Goal: Task Accomplishment & Management: Use online tool/utility

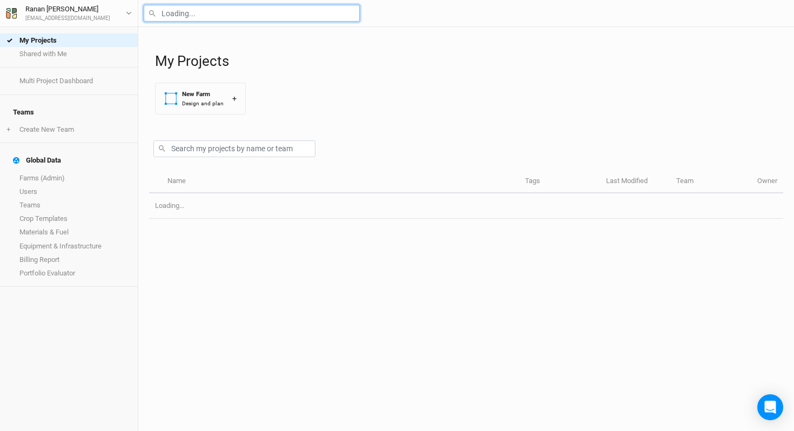
click at [199, 19] on input "text" at bounding box center [252, 13] width 216 height 17
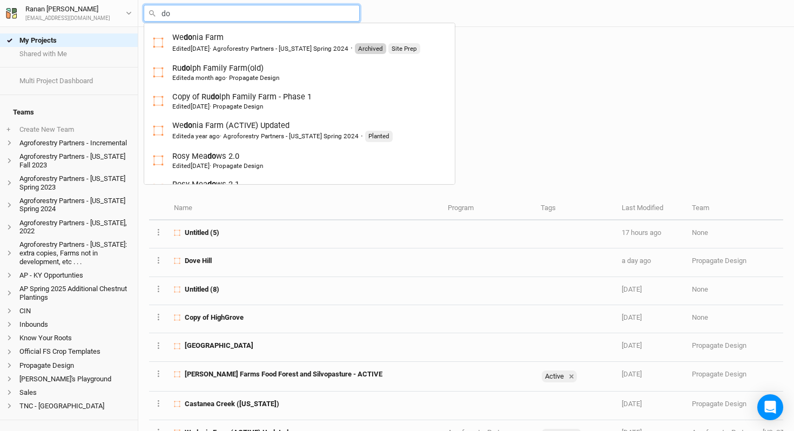
type input "dov"
type input "dove Hill"
type input "dove"
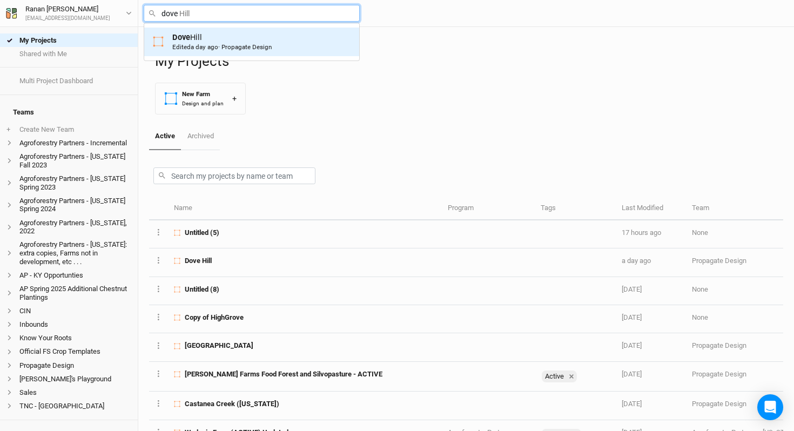
click at [206, 55] on link "Dove Hill Edited a day ago · Propagate Design" at bounding box center [251, 42] width 215 height 29
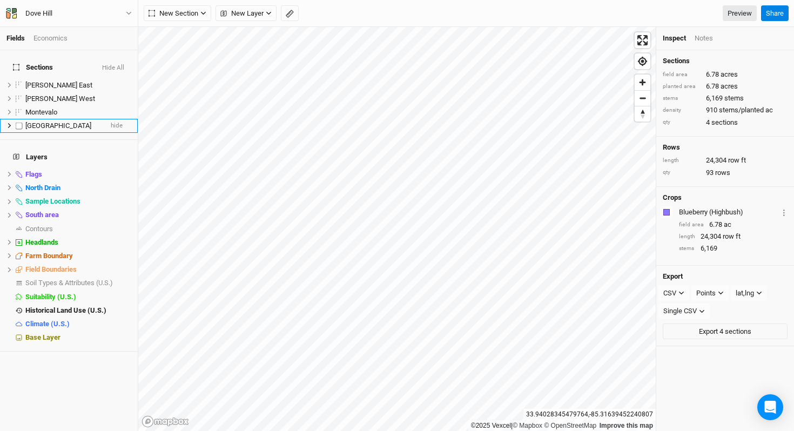
click at [57, 119] on li "Pond Field hide" at bounding box center [69, 126] width 138 height 14
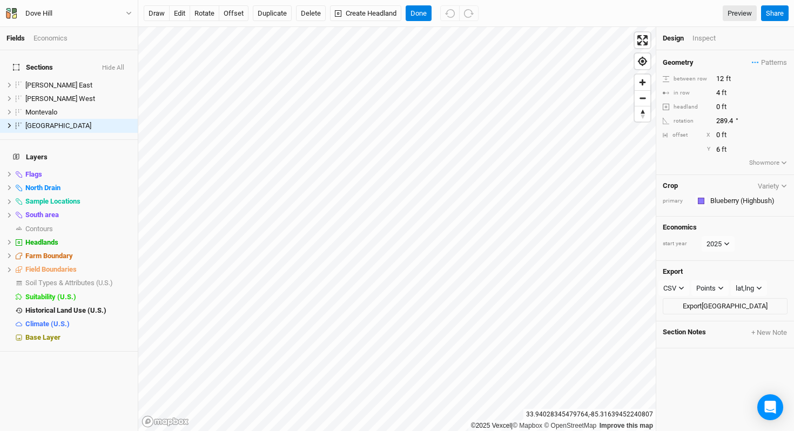
click at [701, 26] on div "draw edit rotate offset Duplicate Delete Create Headland Done Preview Share" at bounding box center [466, 13] width 656 height 27
click at [700, 42] on div "Inspect" at bounding box center [711, 38] width 38 height 10
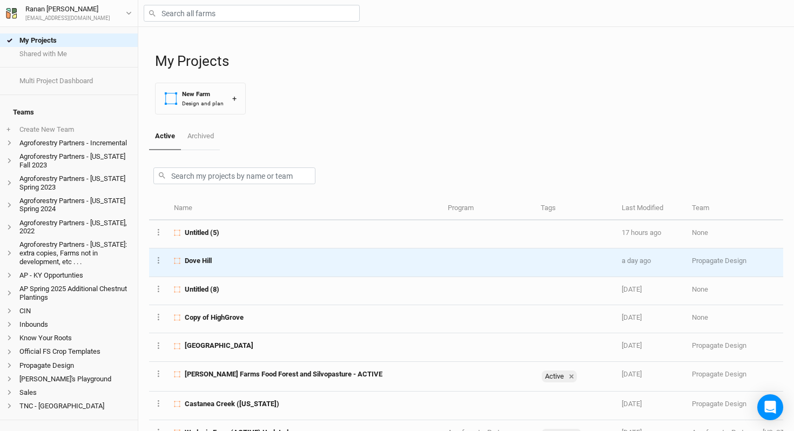
click at [235, 260] on div "Dove Hill" at bounding box center [304, 261] width 261 height 10
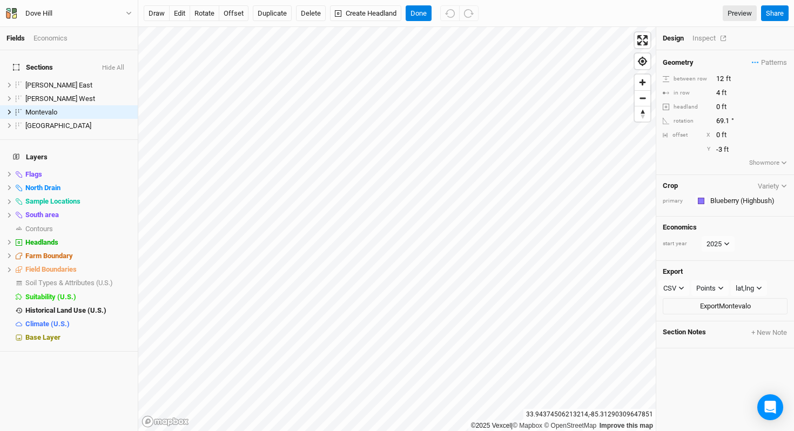
click at [705, 39] on div "Inspect" at bounding box center [711, 38] width 38 height 10
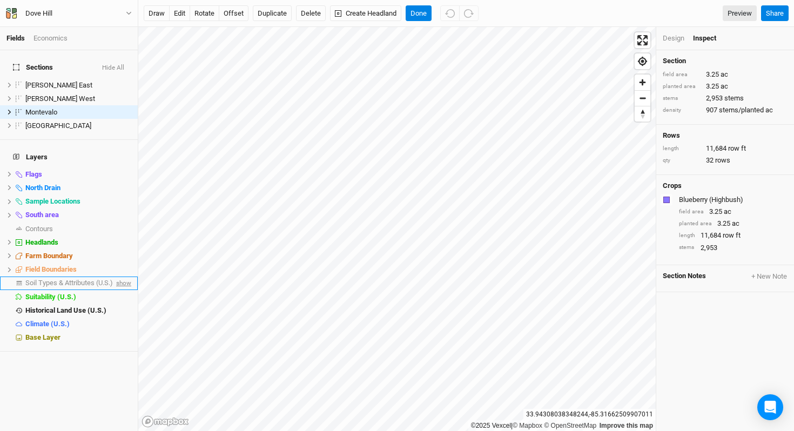
click at [124, 277] on span "show" at bounding box center [122, 284] width 17 height 14
click at [420, 14] on button "Done" at bounding box center [419, 13] width 26 height 16
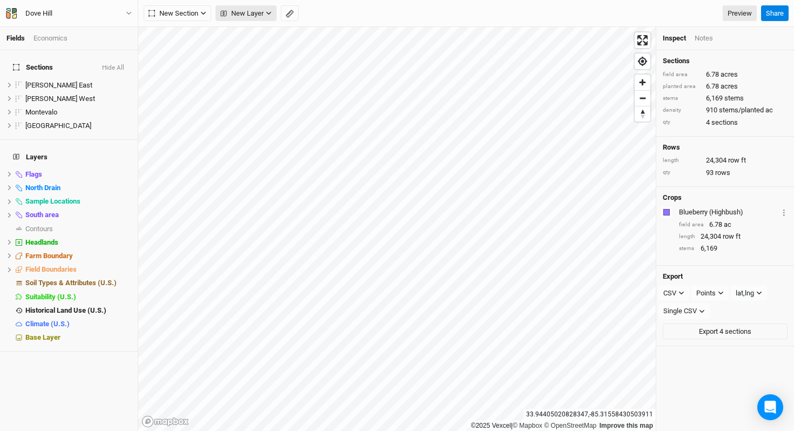
click at [237, 12] on span "New Layer" at bounding box center [241, 13] width 43 height 11
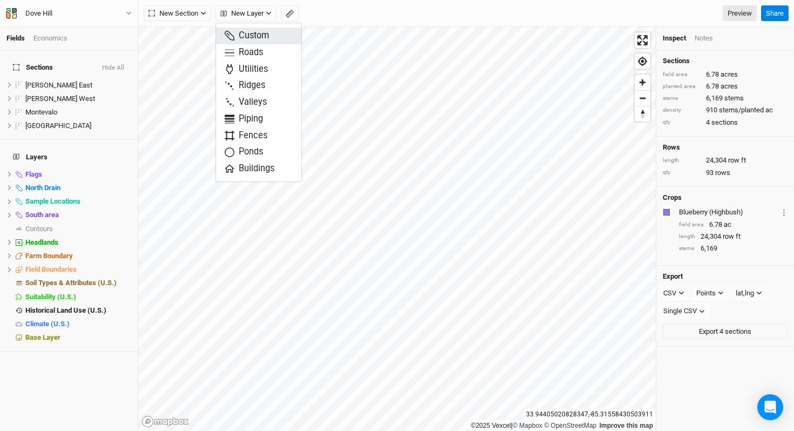
click at [237, 33] on span "Custom" at bounding box center [247, 36] width 44 height 12
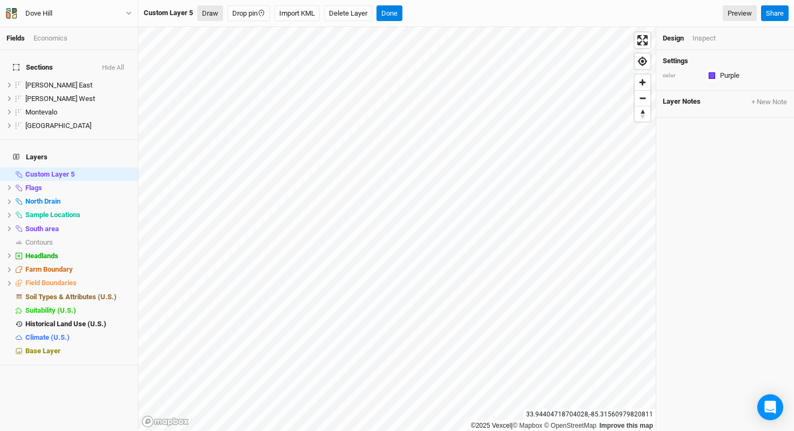
click at [216, 17] on button "Draw" at bounding box center [210, 13] width 26 height 16
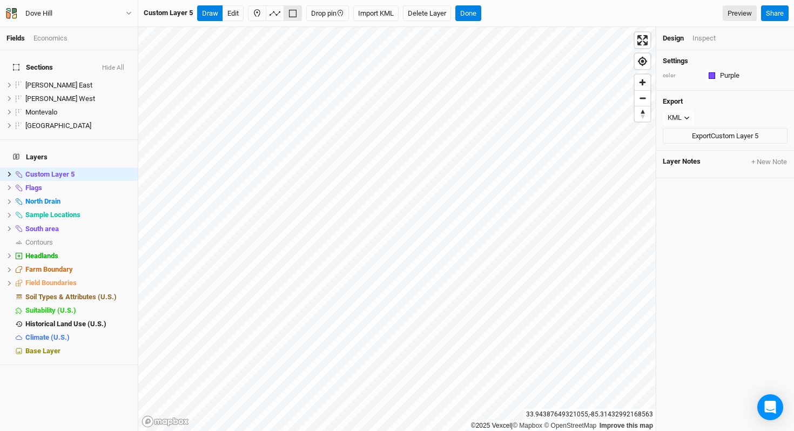
click at [707, 39] on div "Inspect" at bounding box center [703, 38] width 23 height 10
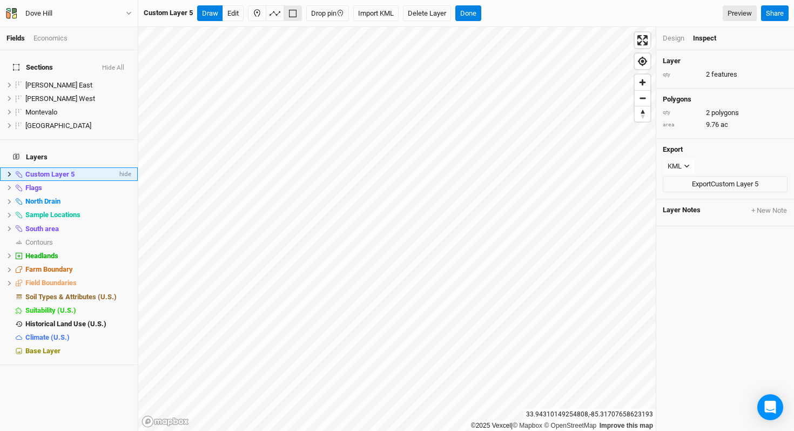
click at [6, 171] on icon at bounding box center [9, 174] width 6 height 6
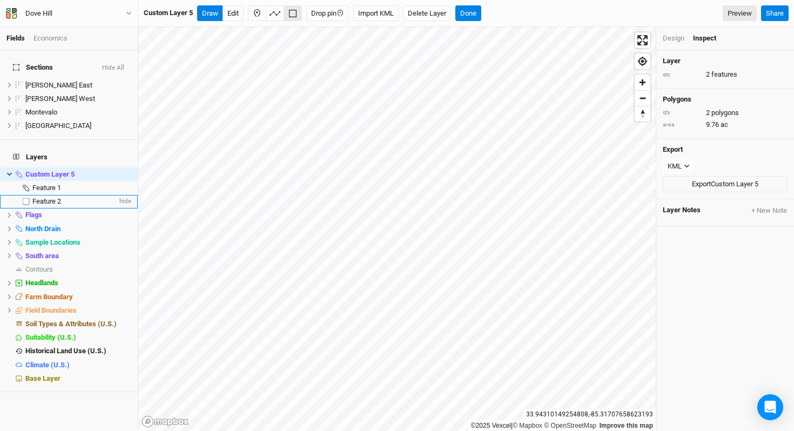
click at [38, 195] on li "Feature 2 hide" at bounding box center [69, 202] width 138 height 14
